Goal: Book appointment/travel/reservation

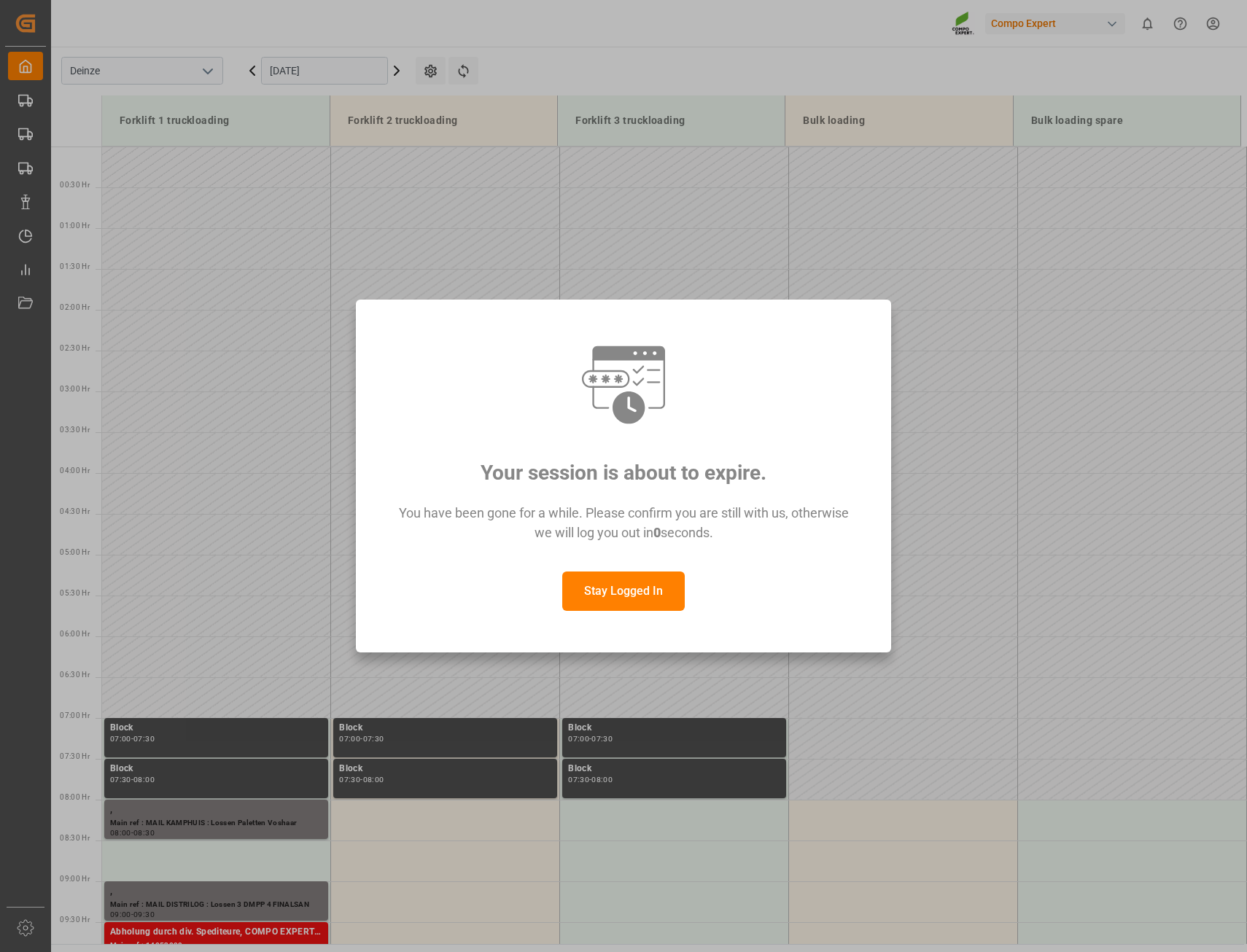
scroll to position [615, 0]
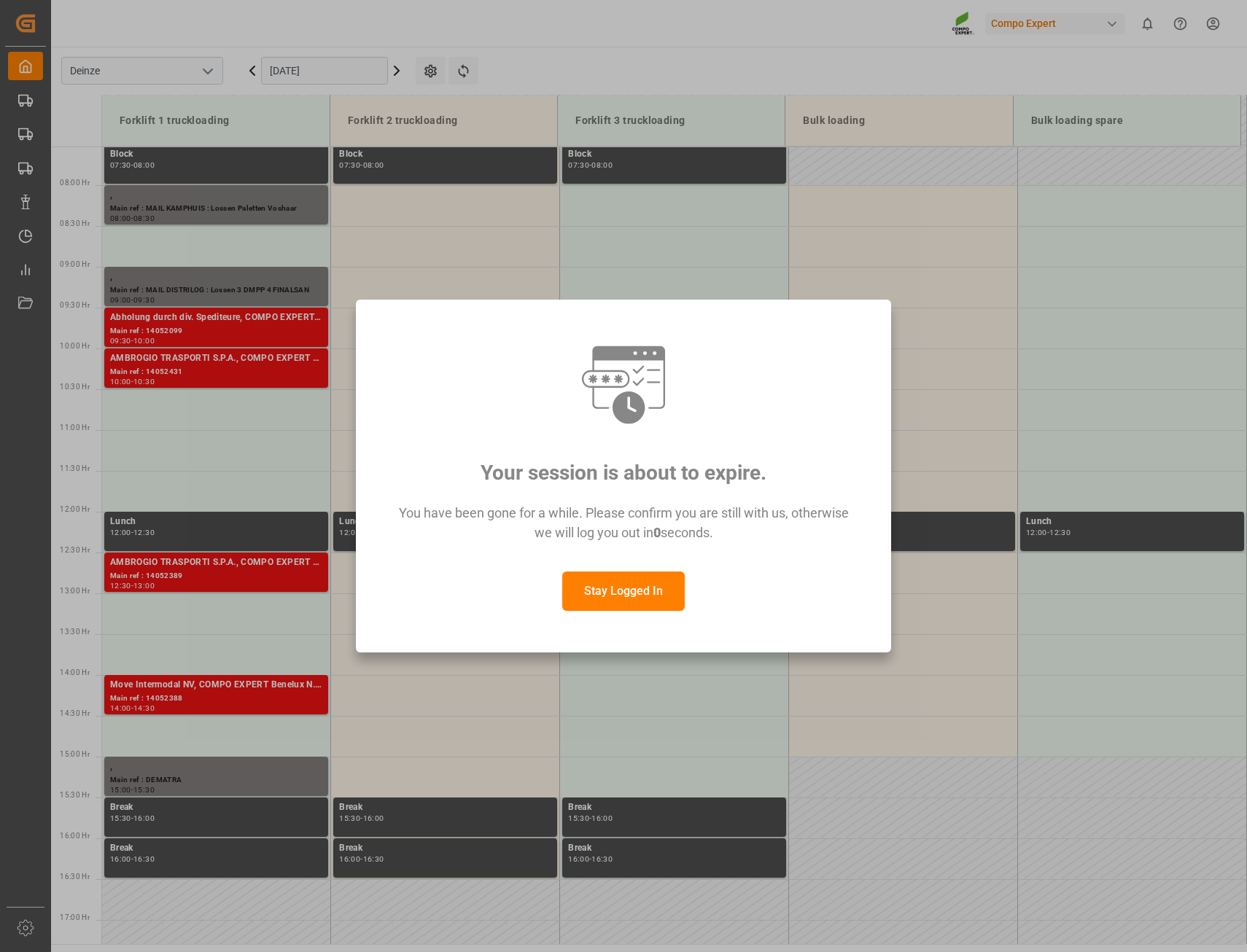
click at [646, 591] on button "Stay Logged In" at bounding box center [623, 591] width 123 height 39
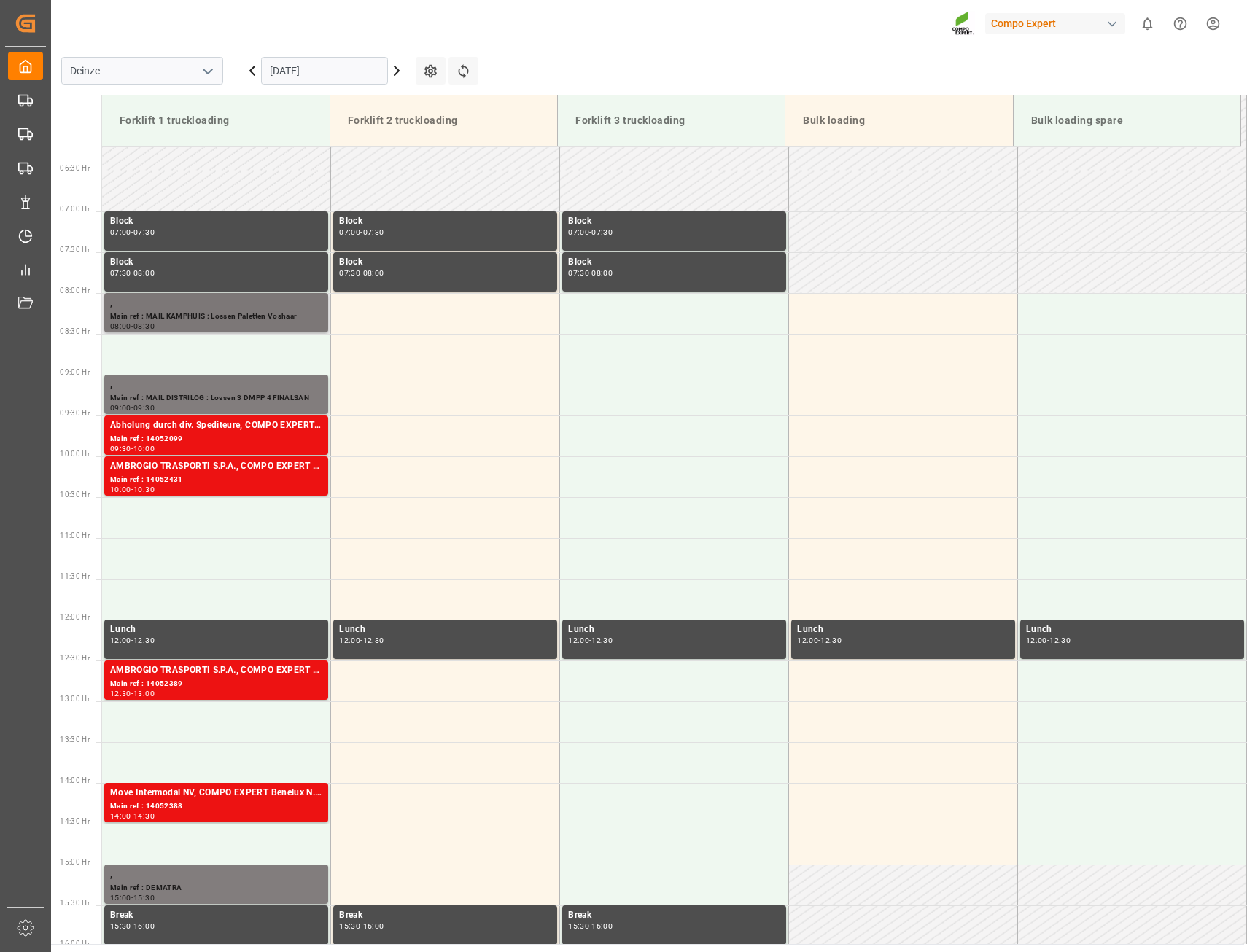
scroll to position [541, 0]
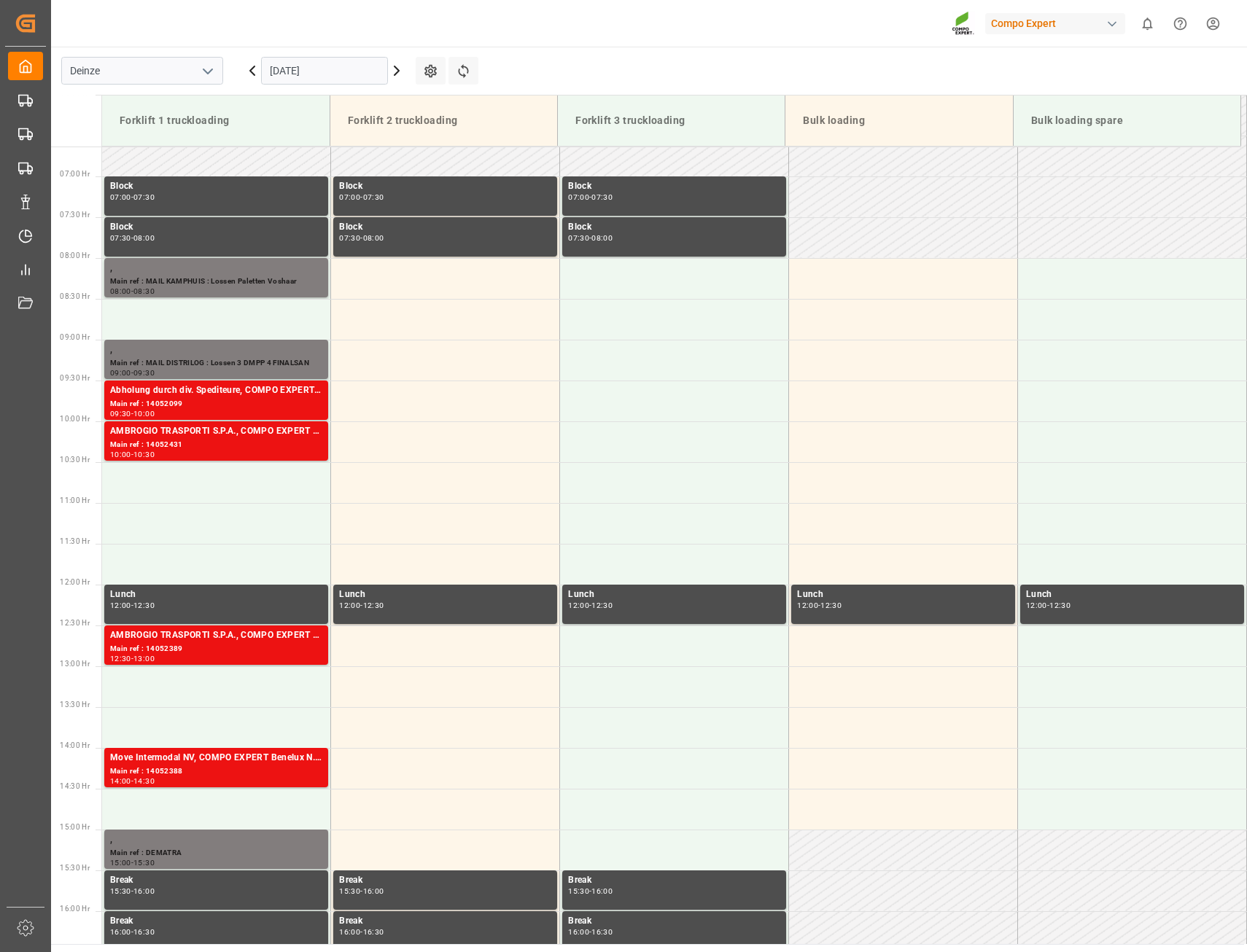
click at [395, 72] on icon at bounding box center [397, 71] width 18 height 18
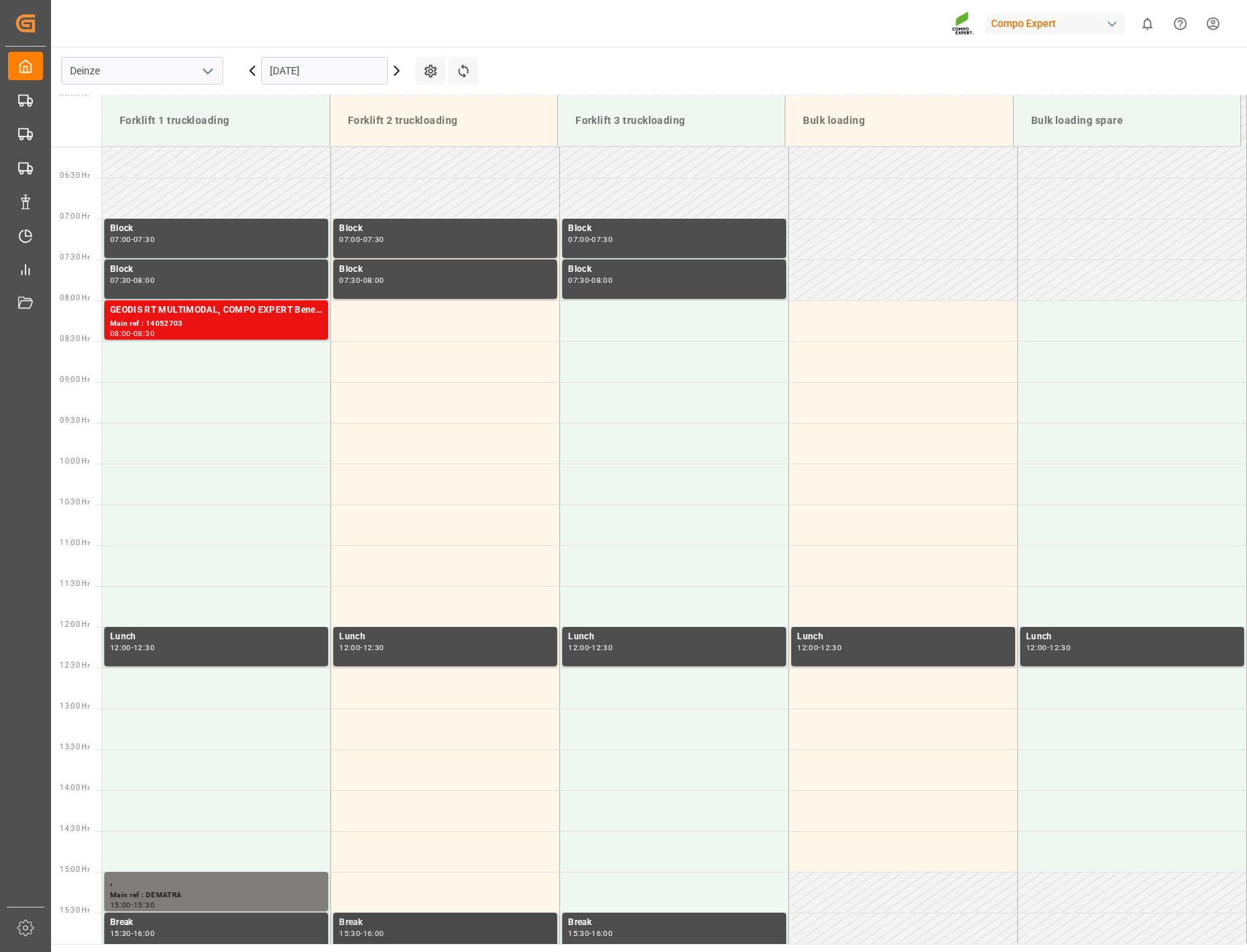
scroll to position [506, 0]
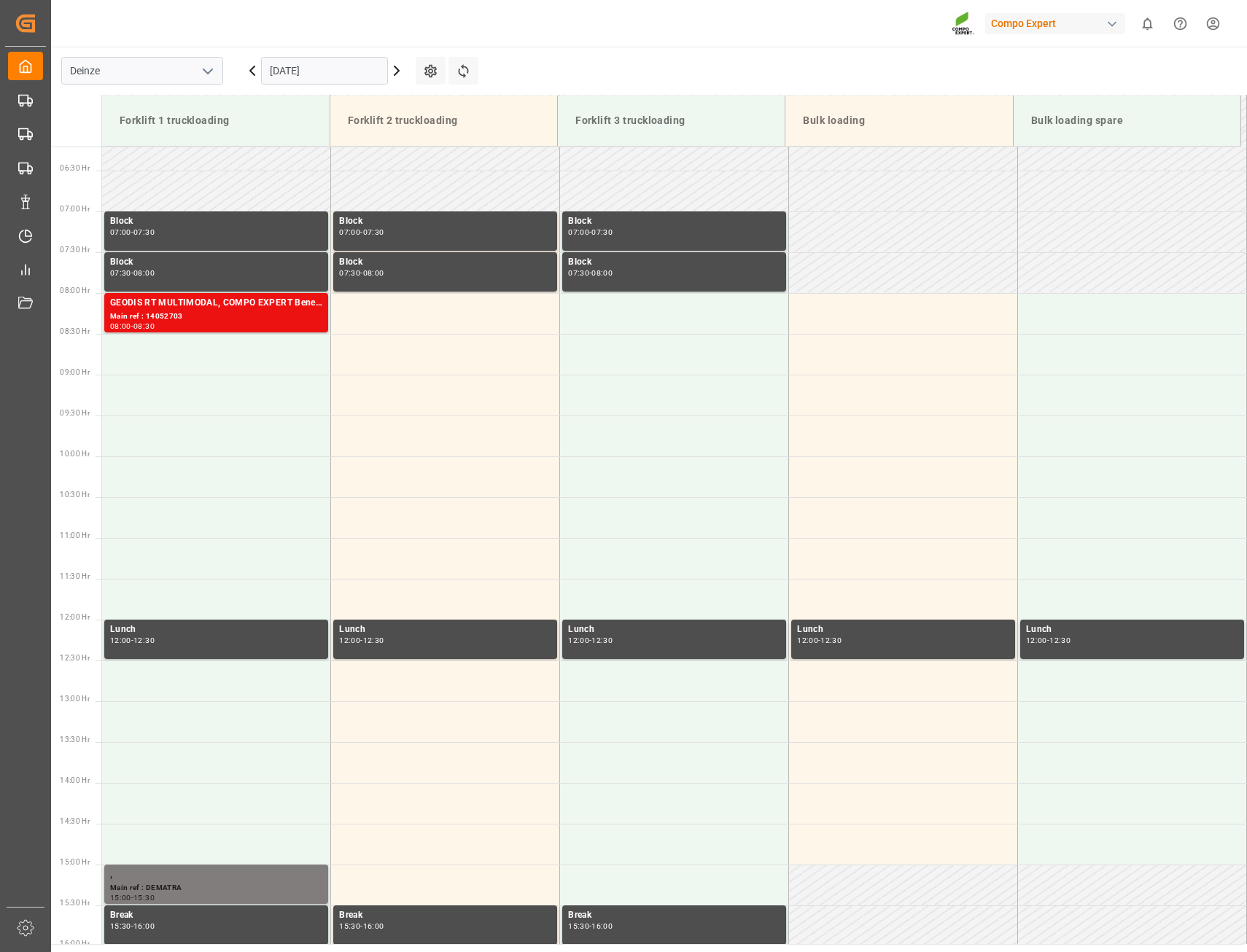
click at [351, 71] on input "[DATE]" at bounding box center [325, 71] width 127 height 28
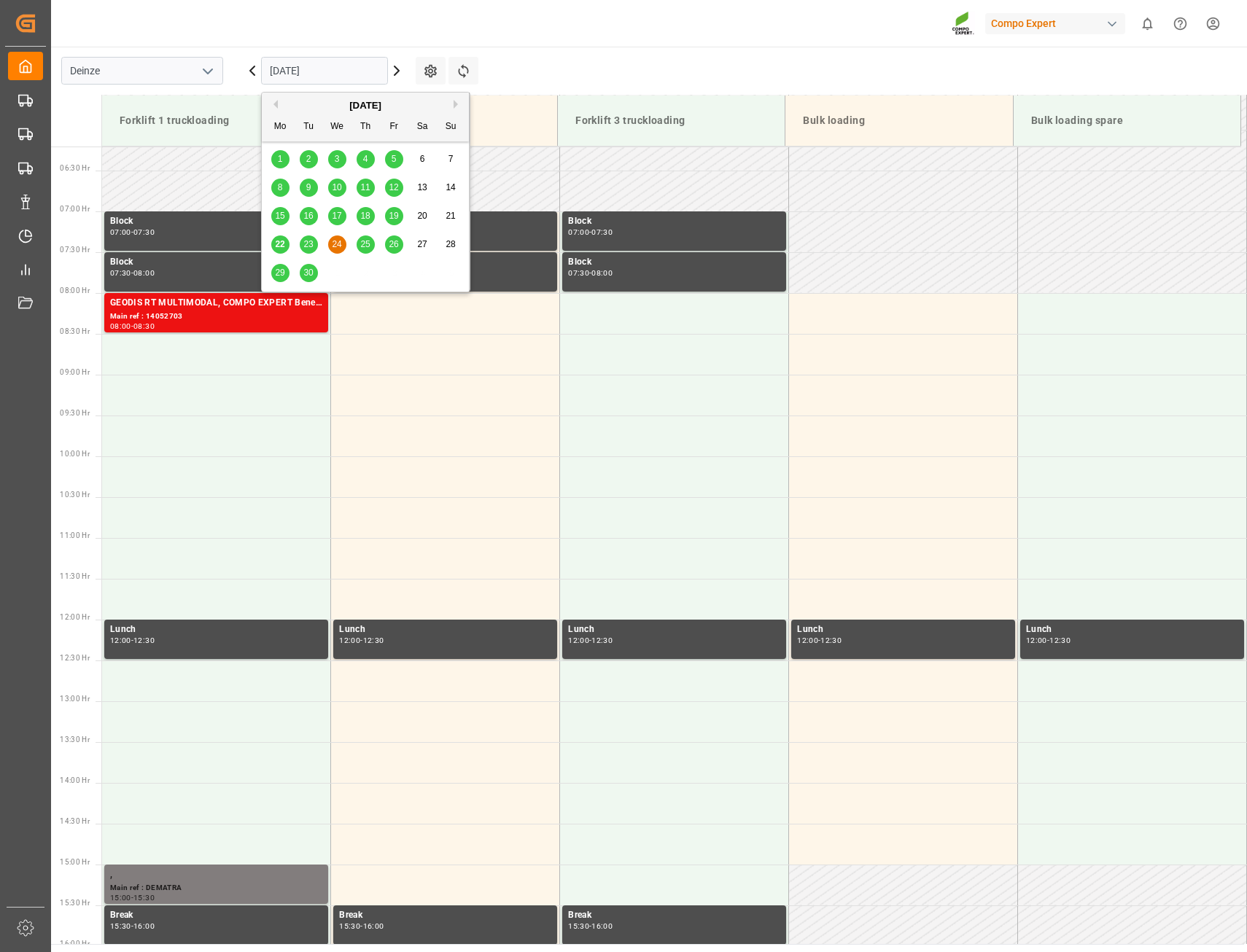
click at [366, 238] on div "25" at bounding box center [365, 245] width 18 height 18
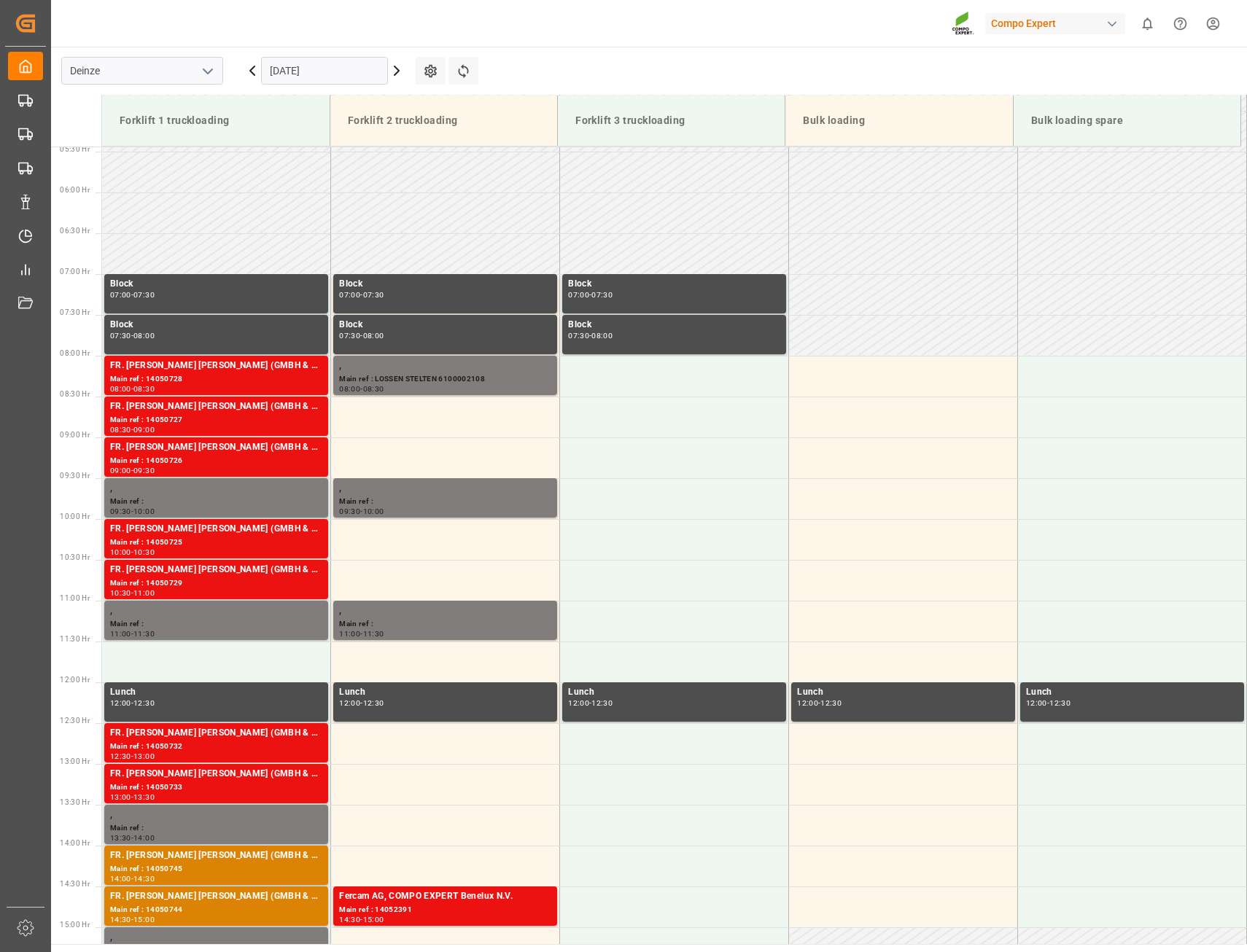
scroll to position [361, 0]
